Goal: Task Accomplishment & Management: Use online tool/utility

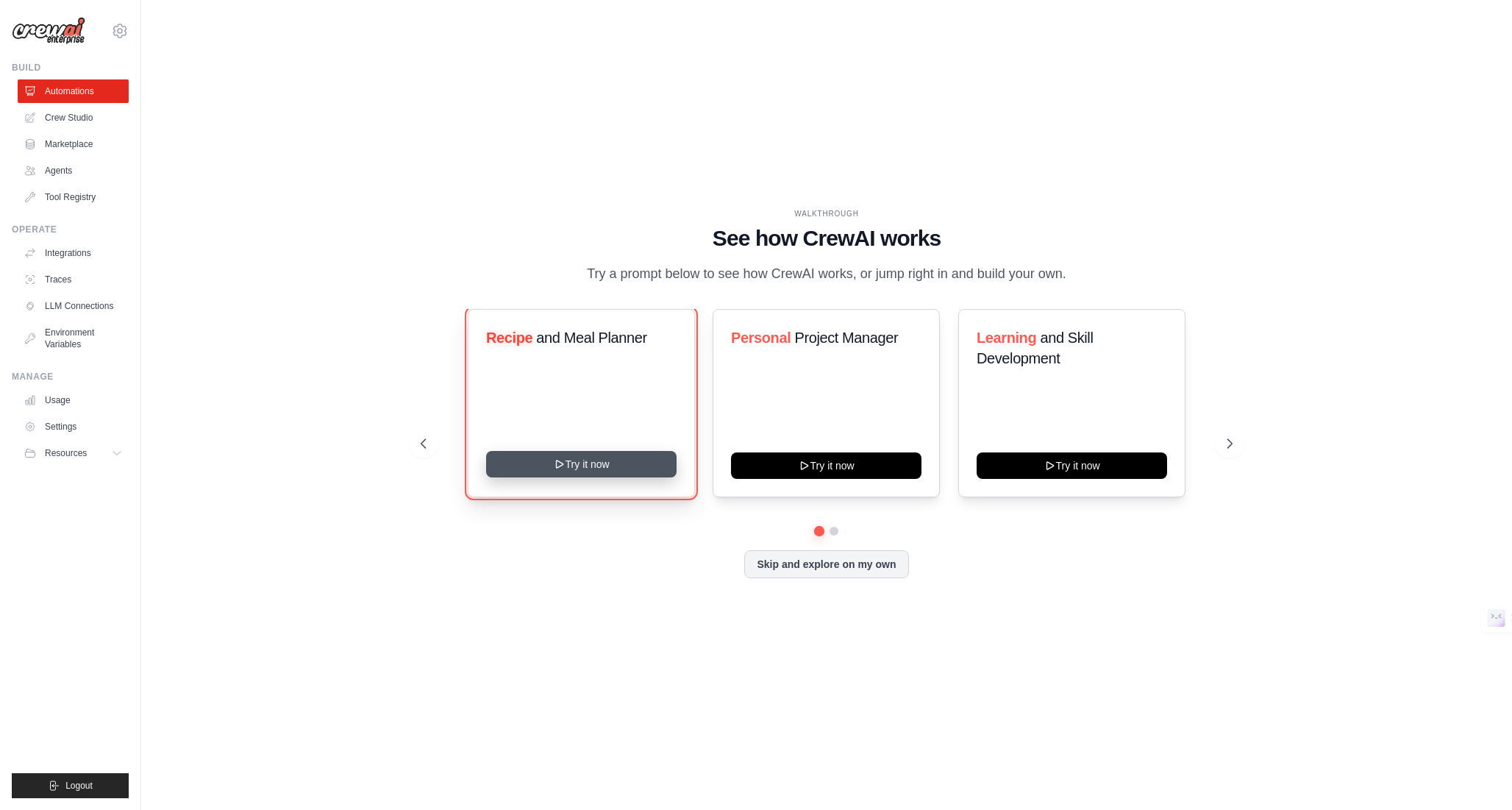
click at [570, 466] on button "Try it now" at bounding box center [581, 464] width 190 height 27
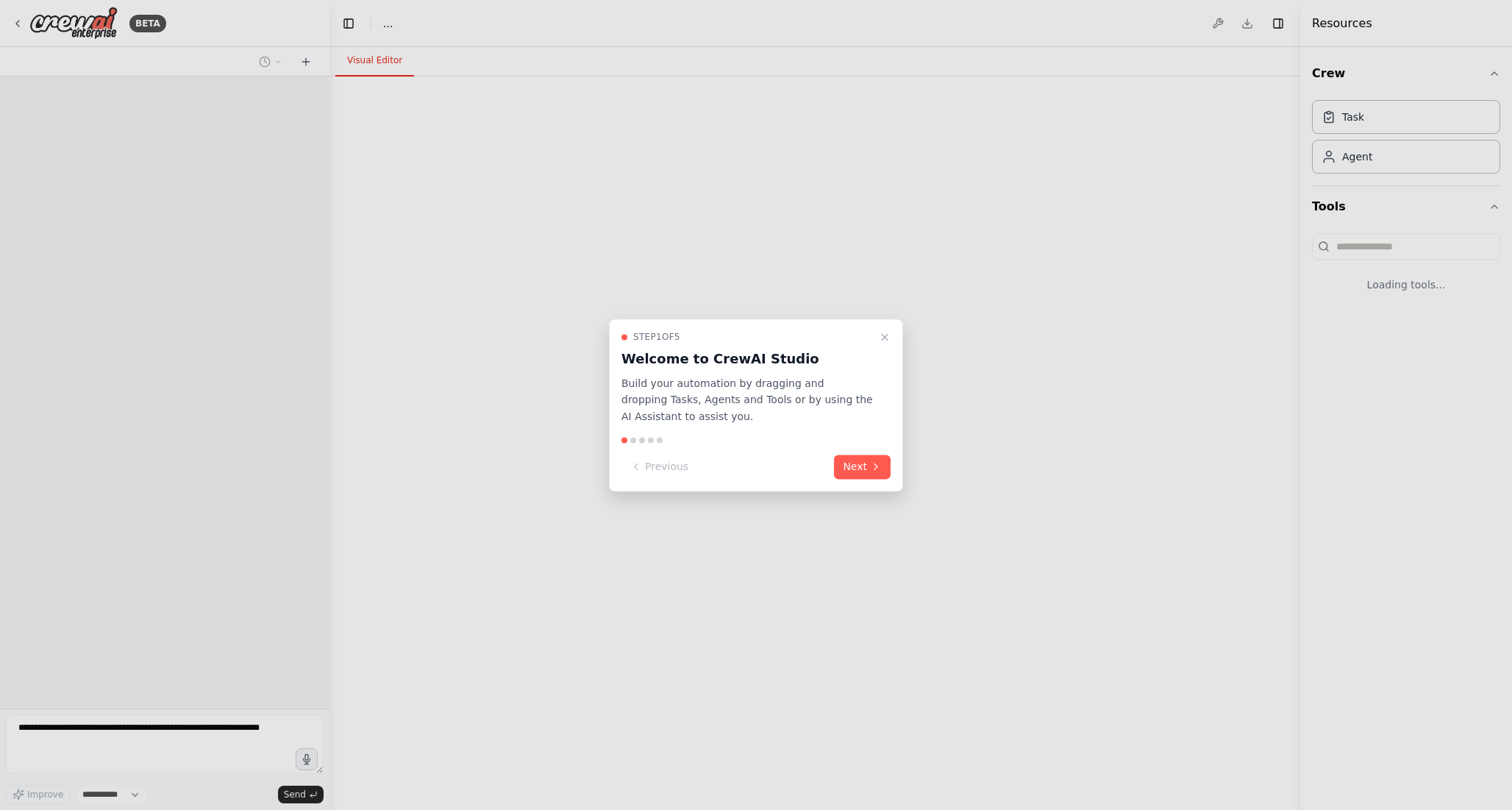
select select "****"
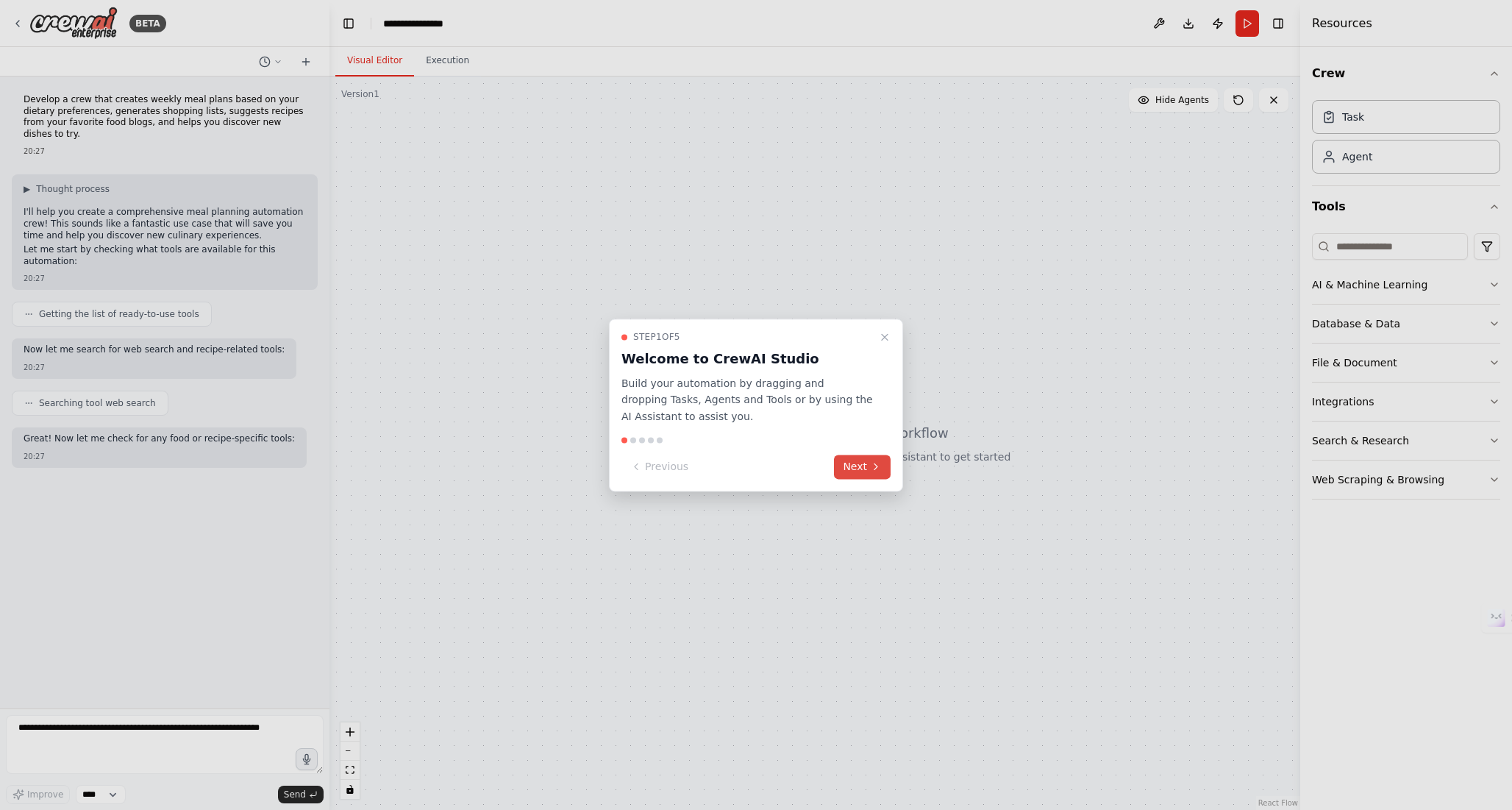
click at [866, 464] on button "Next" at bounding box center [861, 467] width 56 height 24
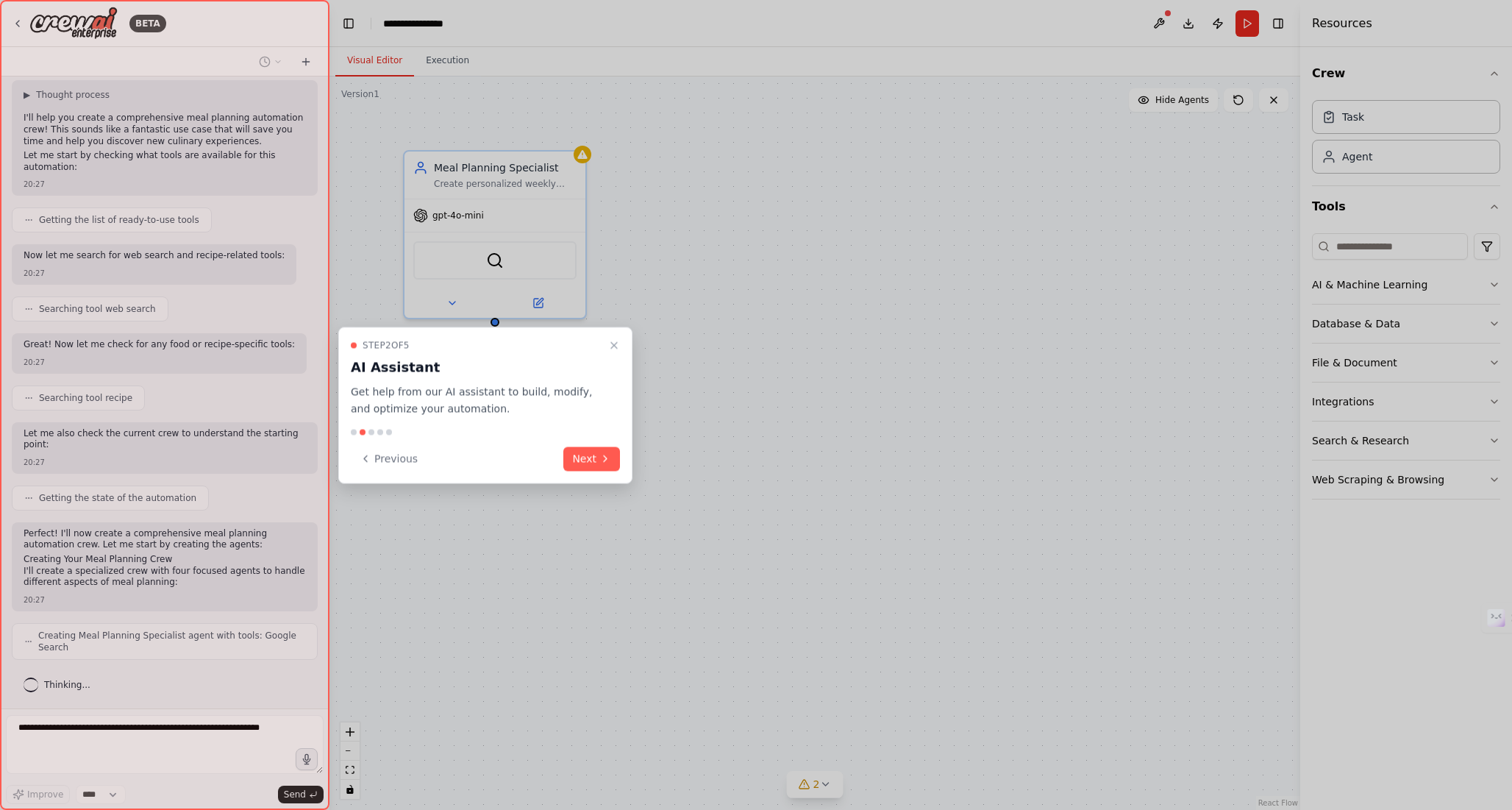
scroll to position [142, 0]
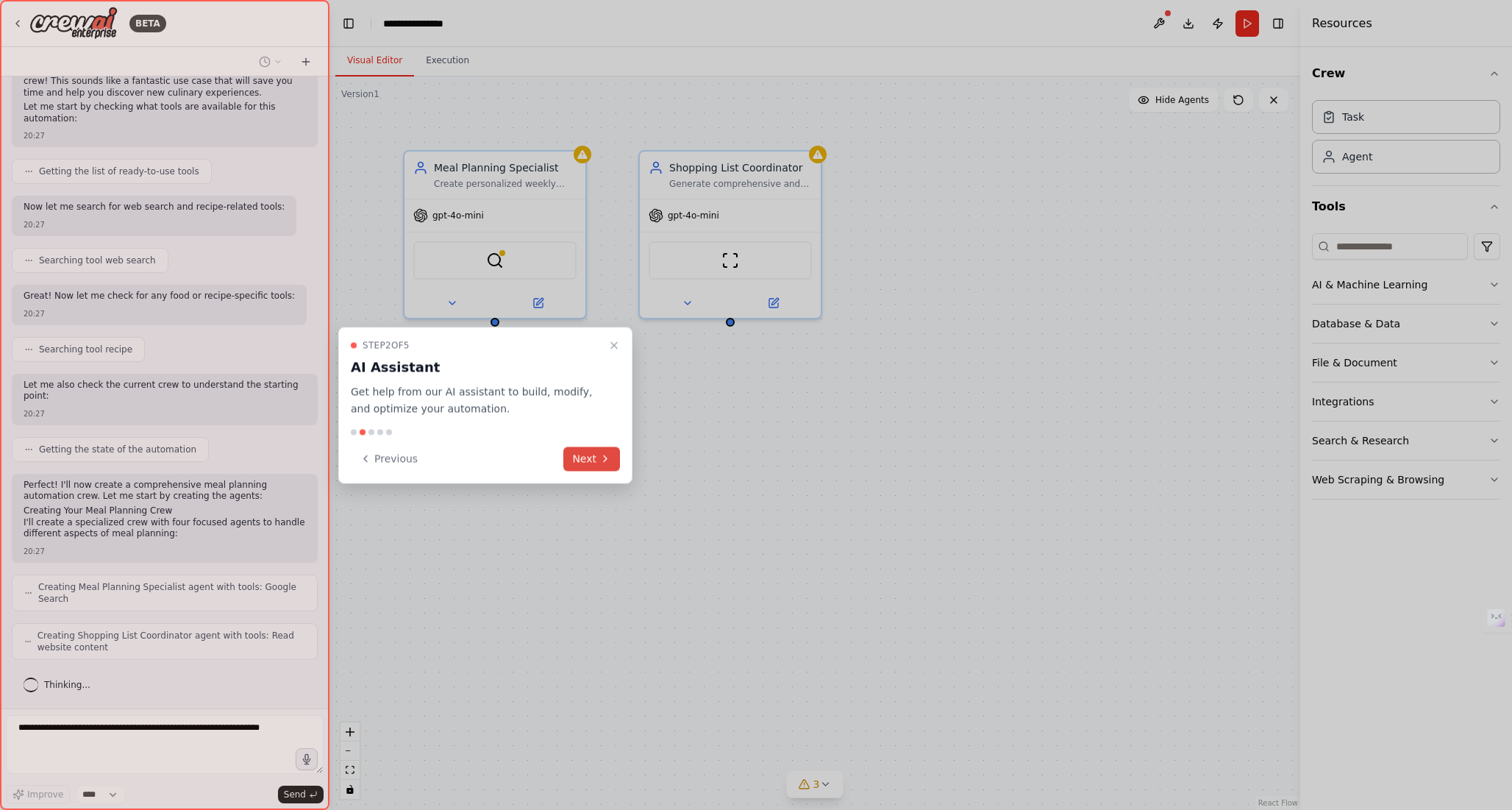
click at [590, 456] on button "Next" at bounding box center [591, 459] width 56 height 24
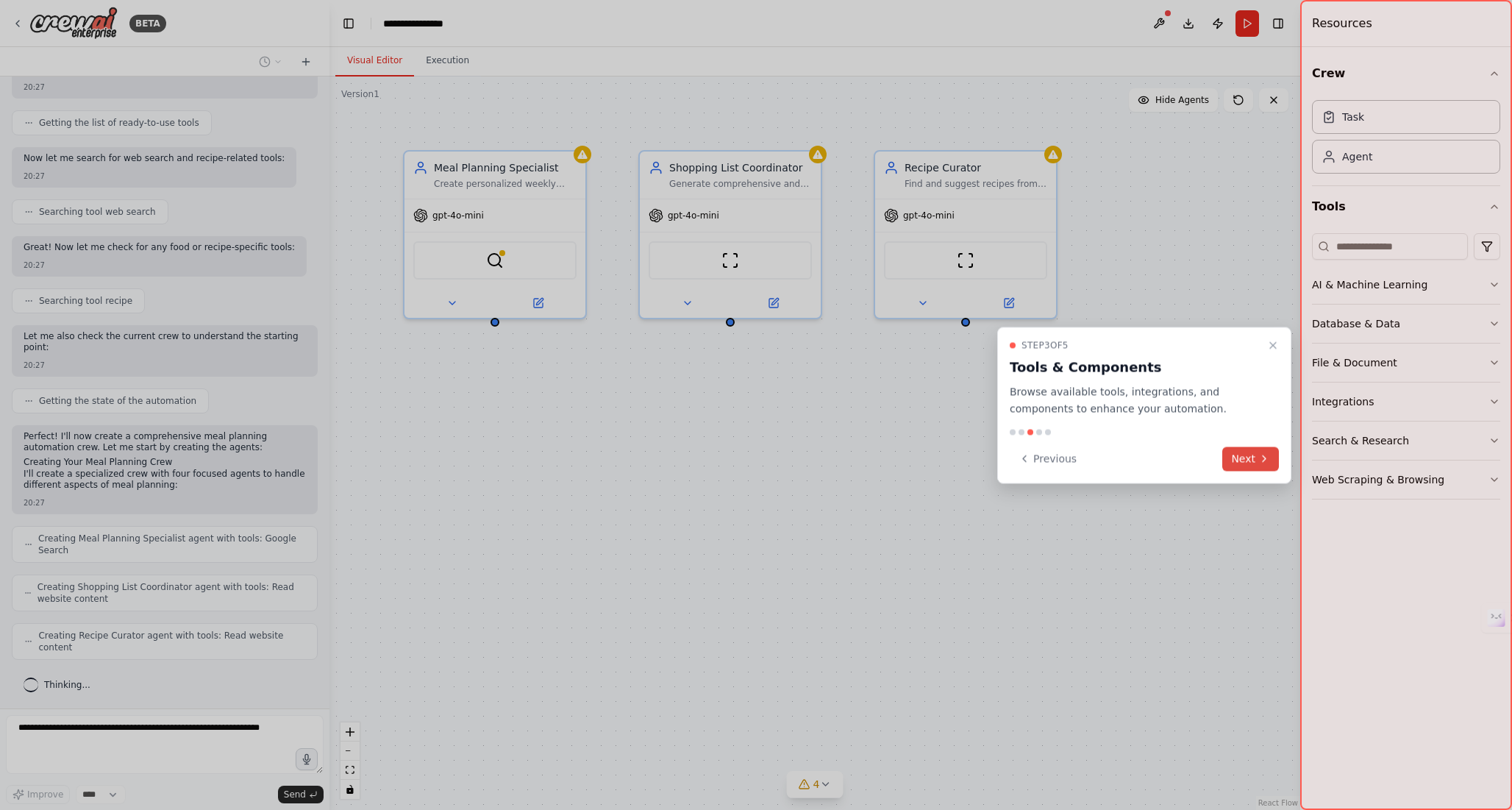
scroll to position [179, 0]
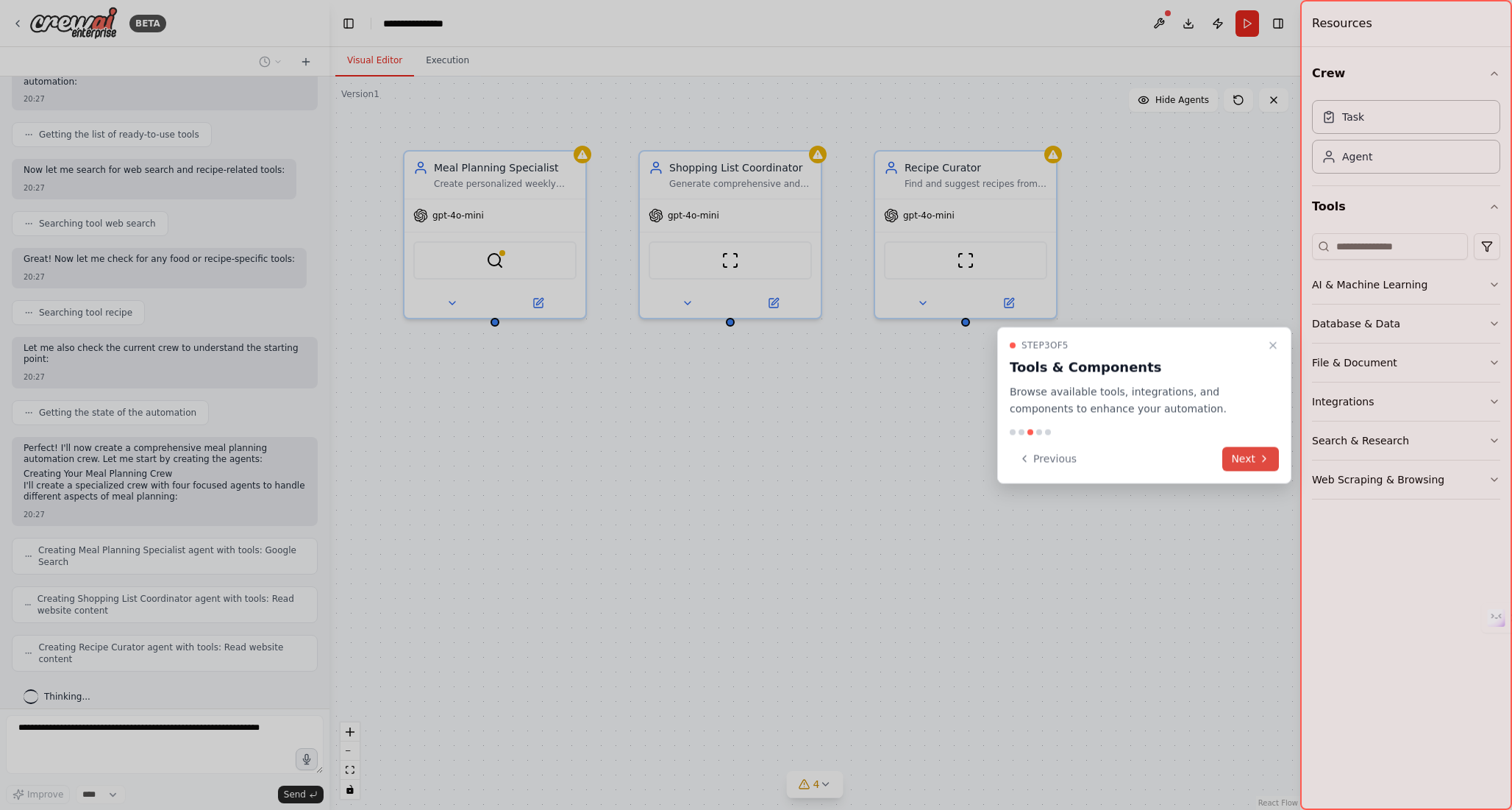
click at [1240, 455] on button "Next" at bounding box center [1250, 459] width 56 height 24
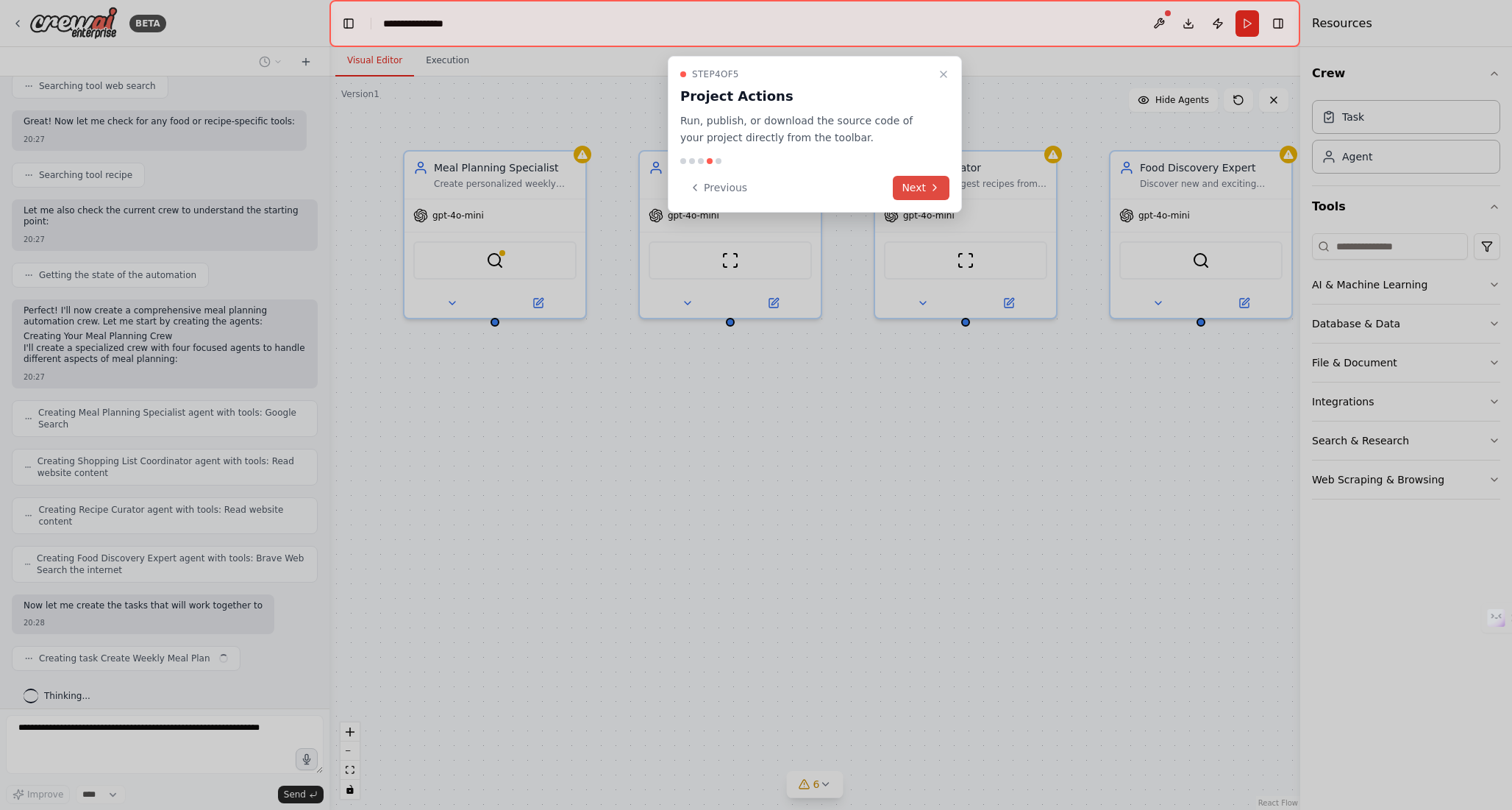
scroll to position [329, 0]
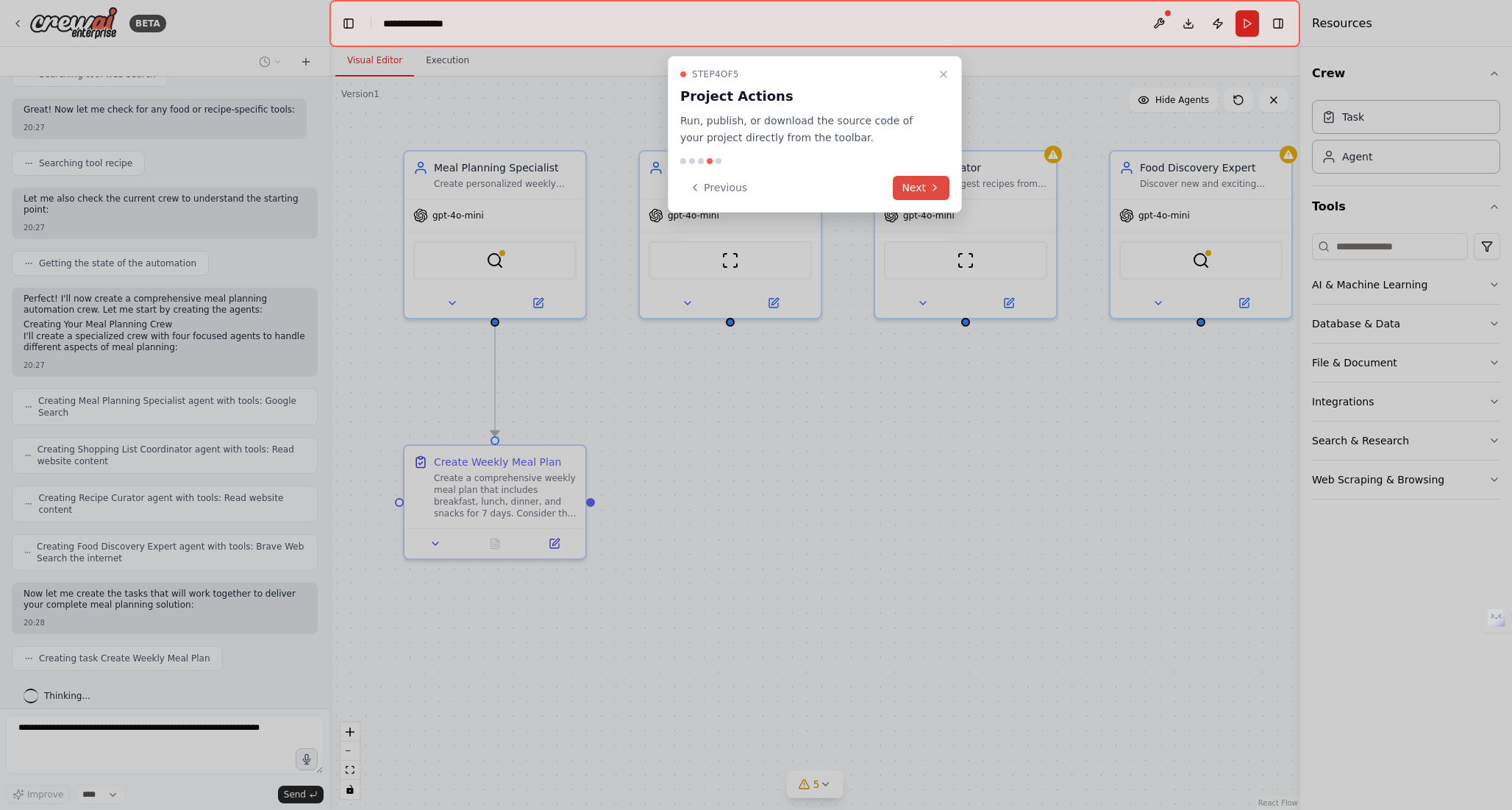
click at [917, 192] on button "Next" at bounding box center [921, 188] width 56 height 24
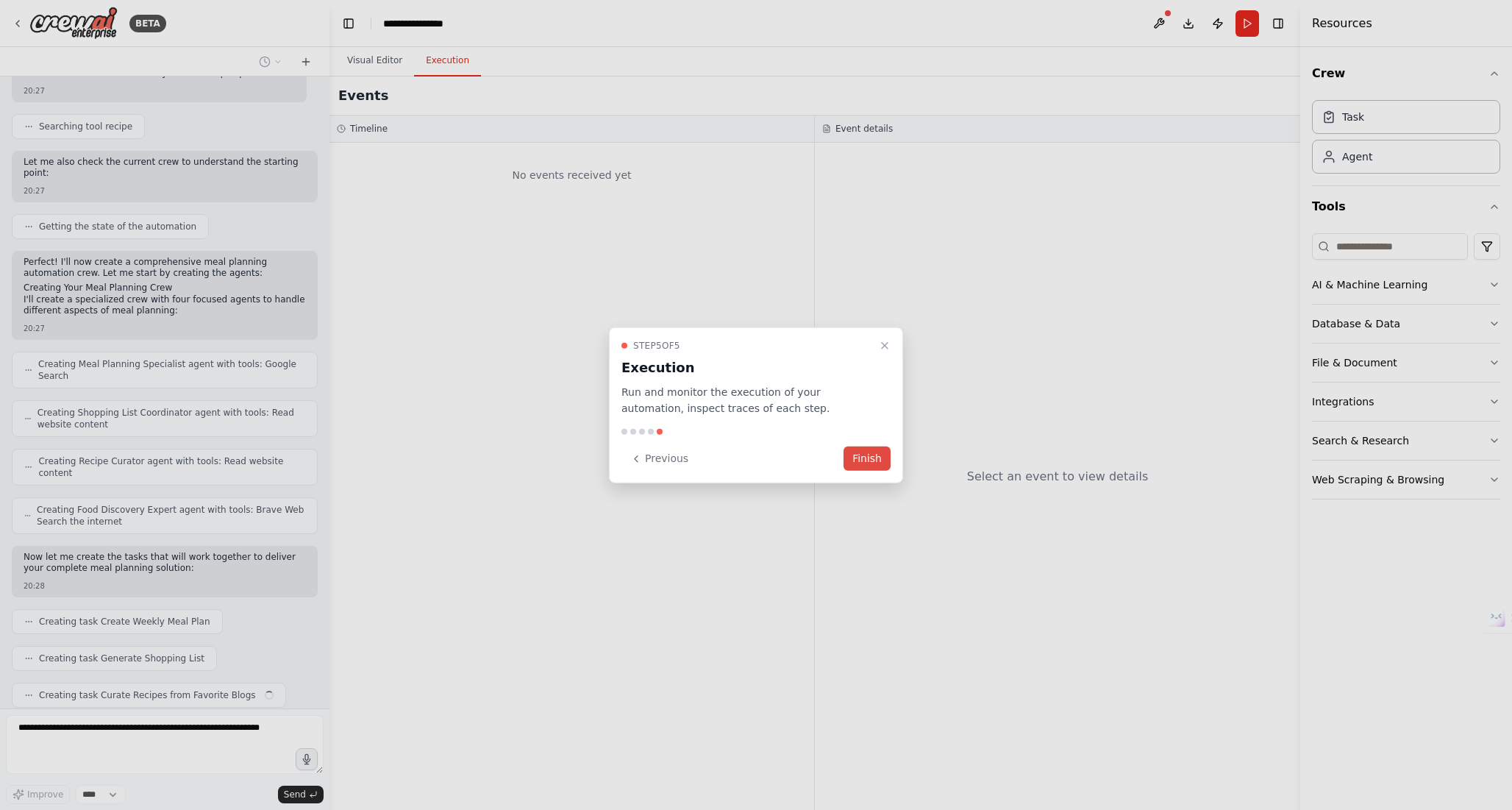
scroll to position [402, 0]
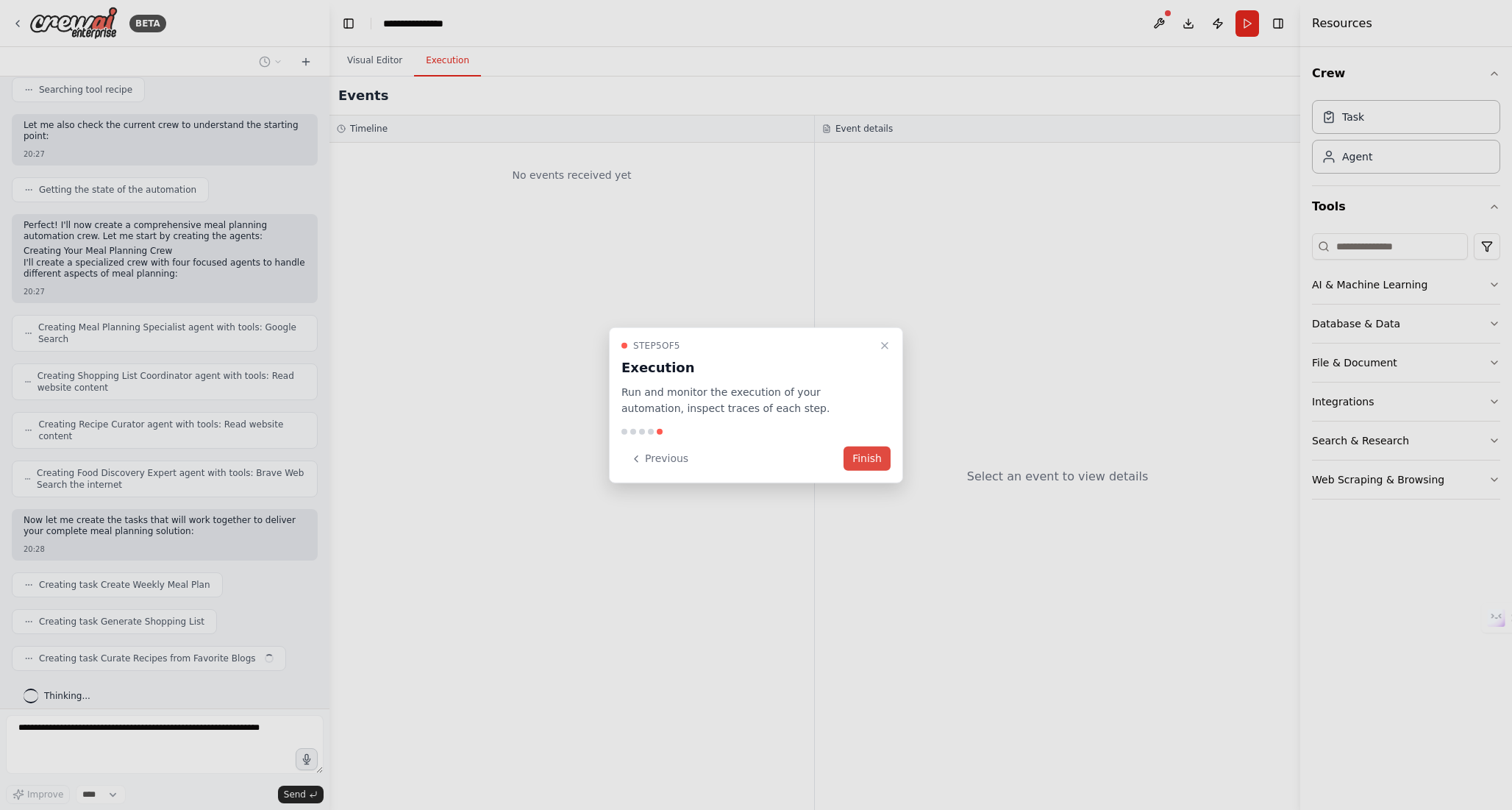
click at [863, 470] on button "Finish" at bounding box center [867, 459] width 47 height 24
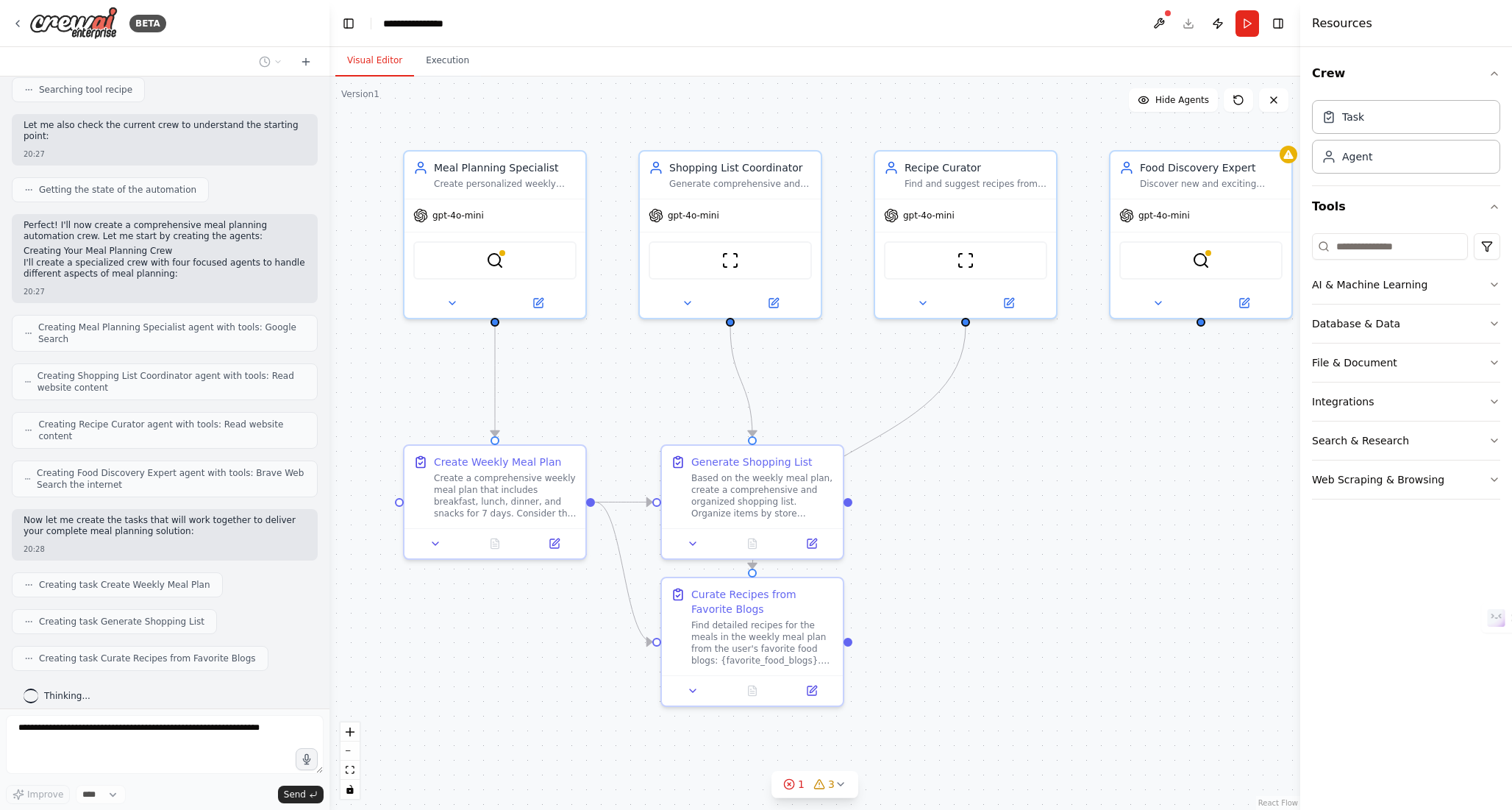
scroll to position [0, 0]
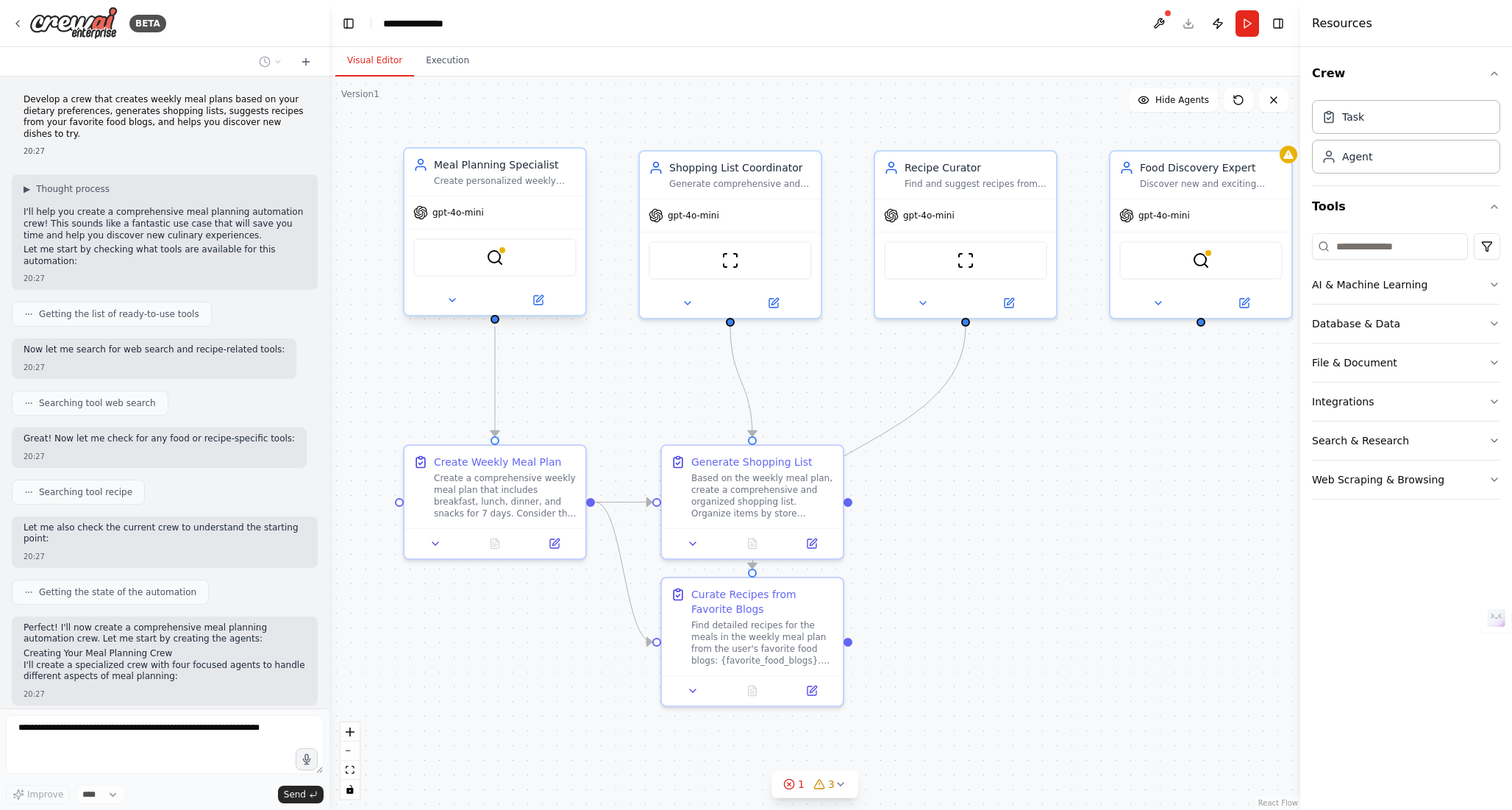
click at [469, 165] on div "Meal Planning Specialist" at bounding box center [505, 165] width 142 height 15
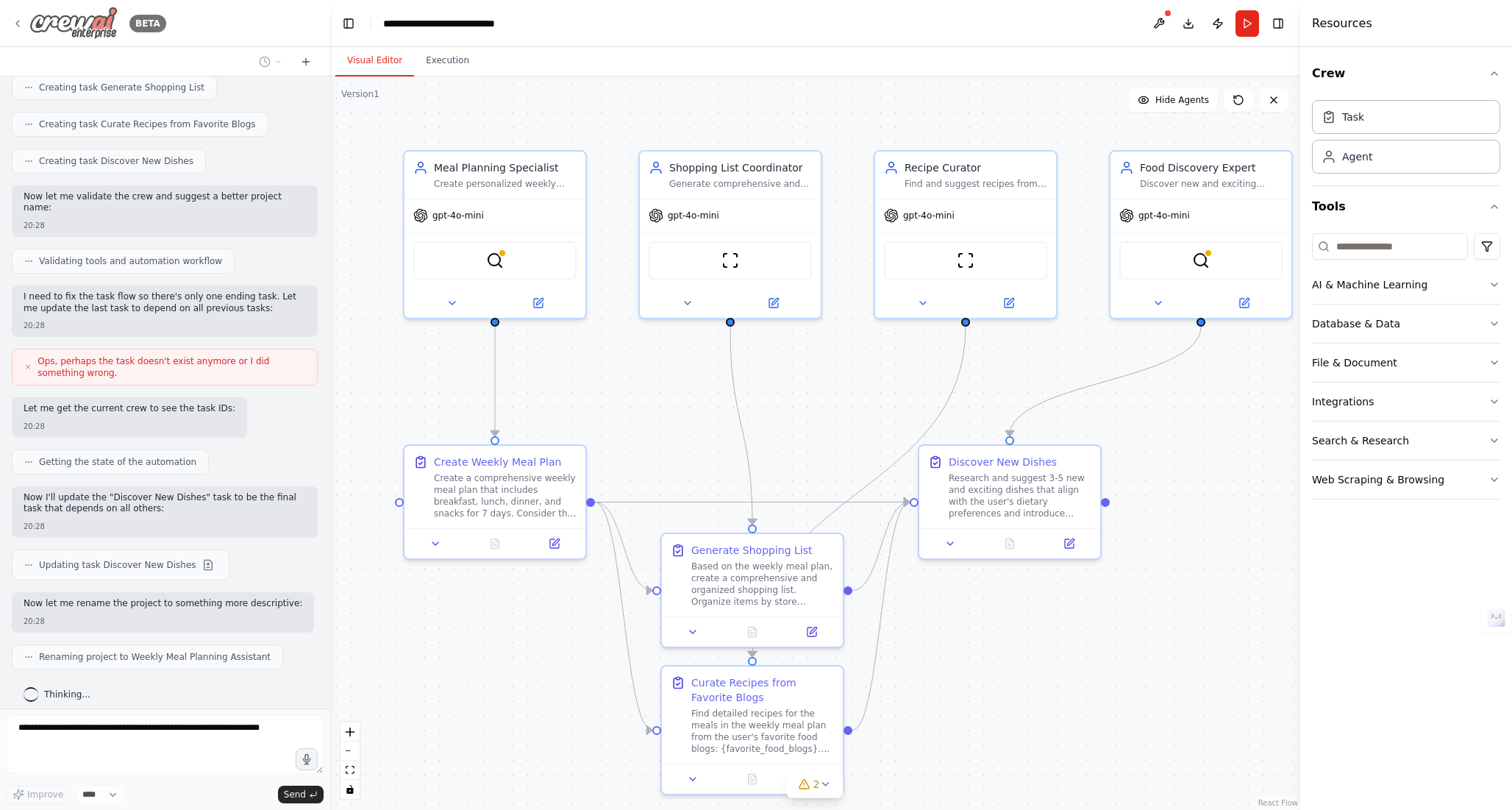
scroll to position [1012, 0]
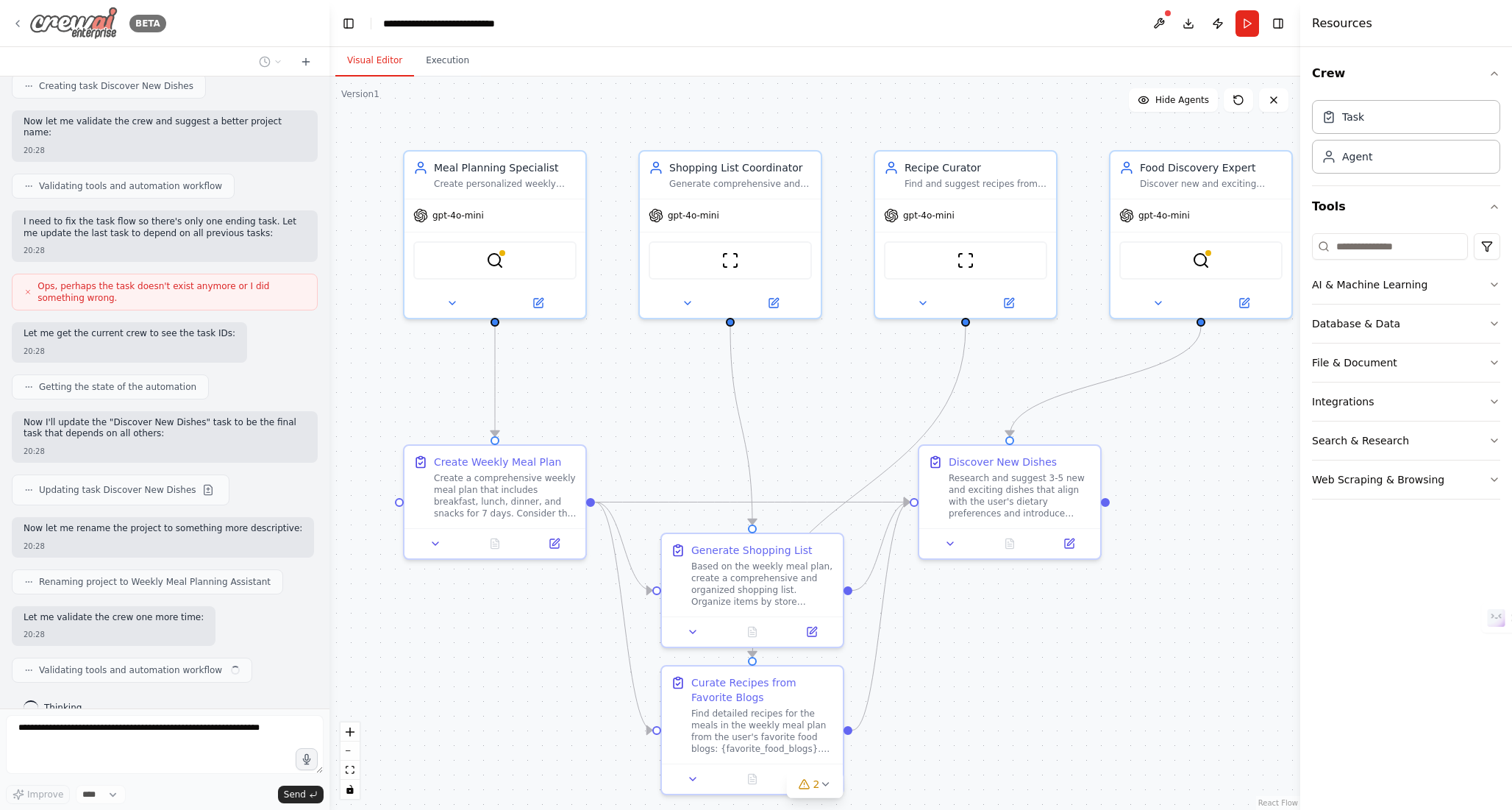
click at [18, 24] on icon at bounding box center [18, 23] width 12 height 12
